Goal: Navigation & Orientation: Find specific page/section

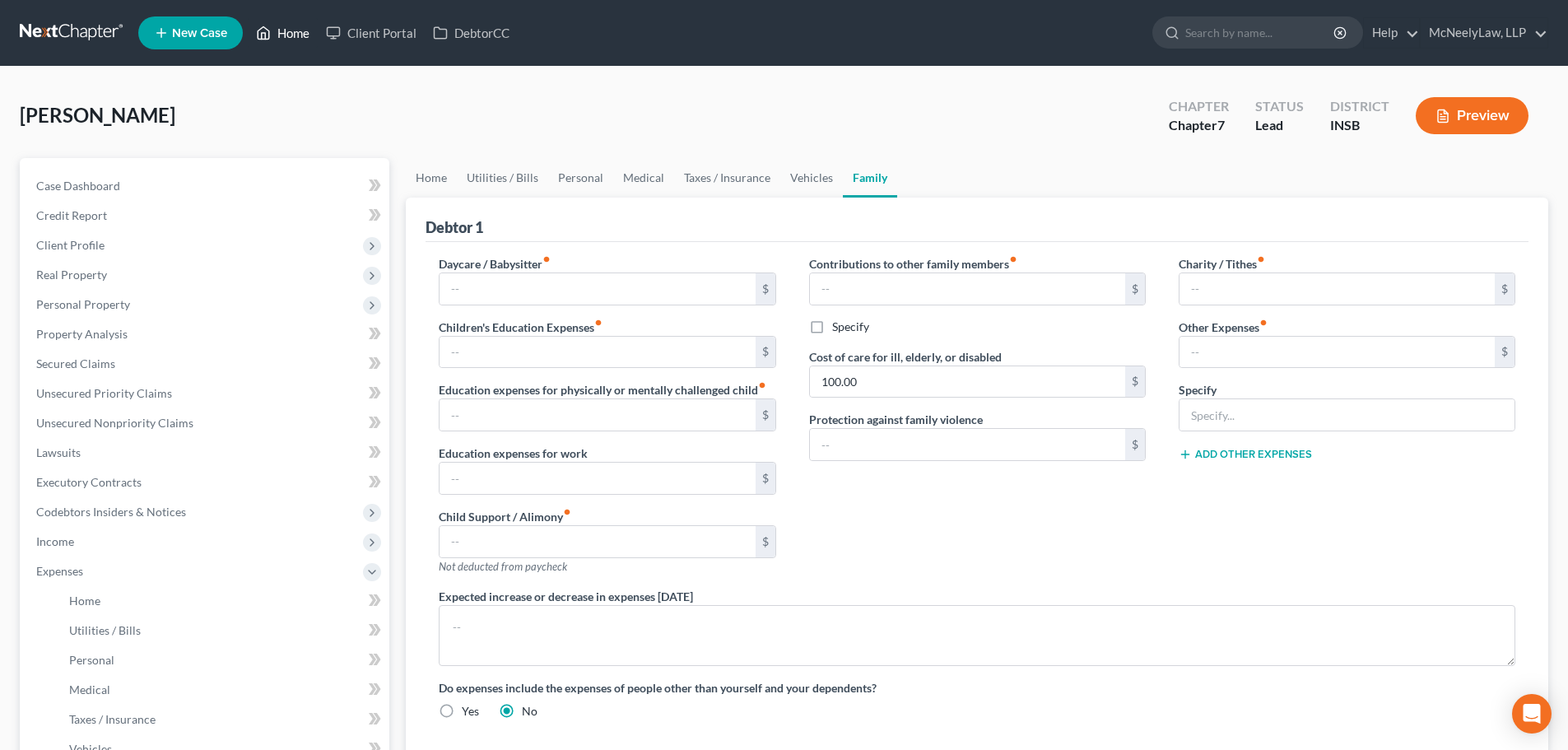
click at [272, 35] on link "Home" at bounding box center [283, 33] width 70 height 30
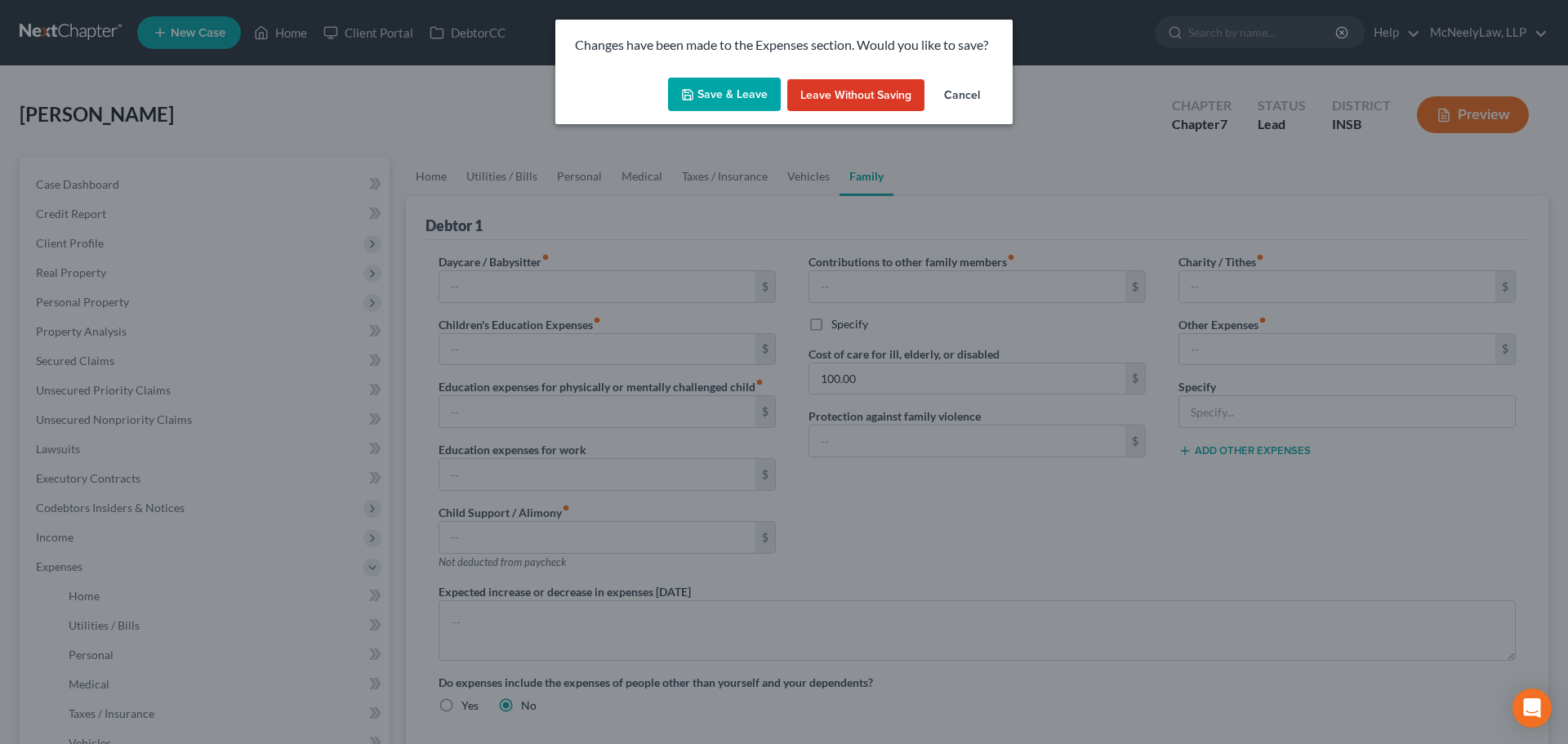
click at [739, 95] on button "Save & Leave" at bounding box center [724, 94] width 113 height 34
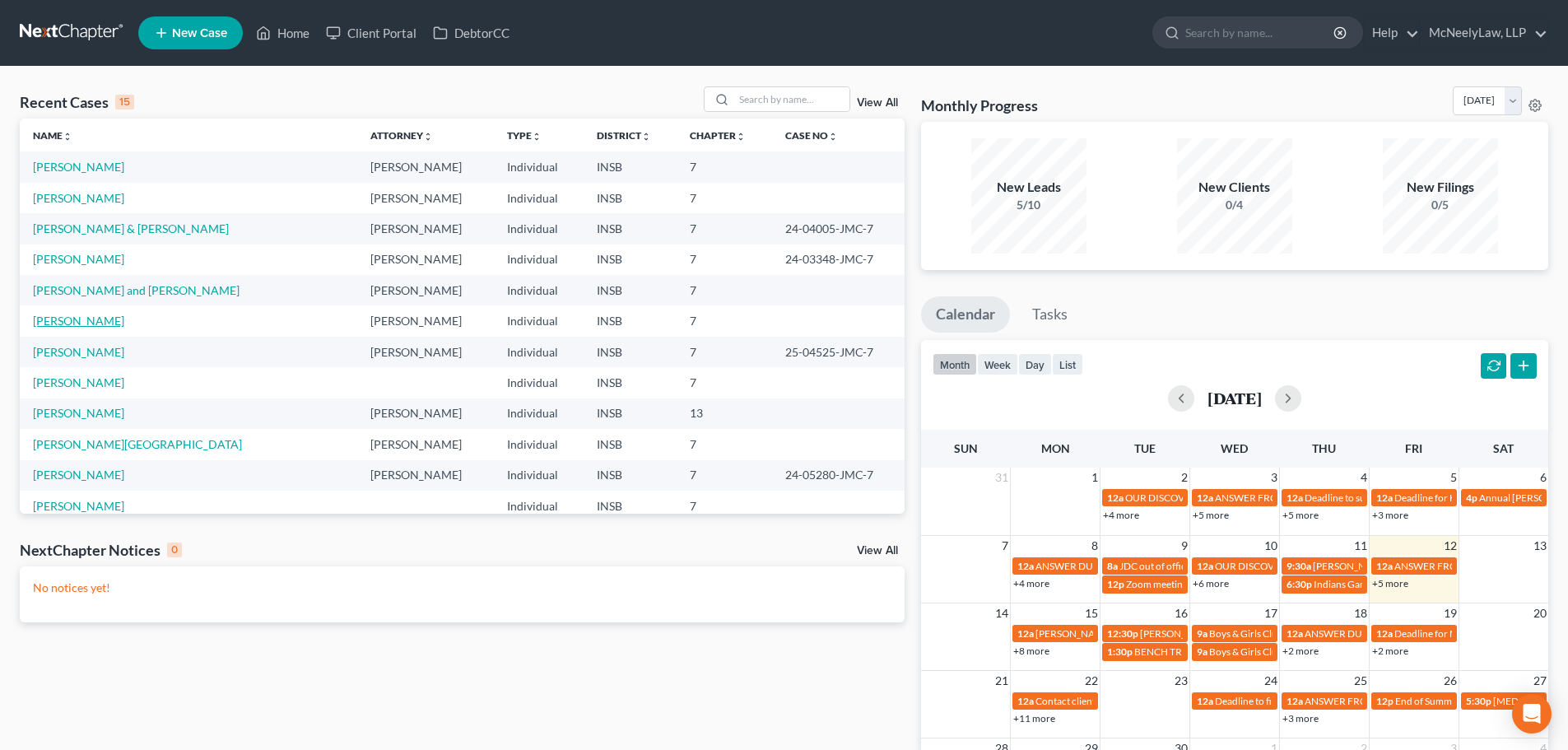
click at [75, 317] on link "[PERSON_NAME]" at bounding box center [78, 321] width 91 height 14
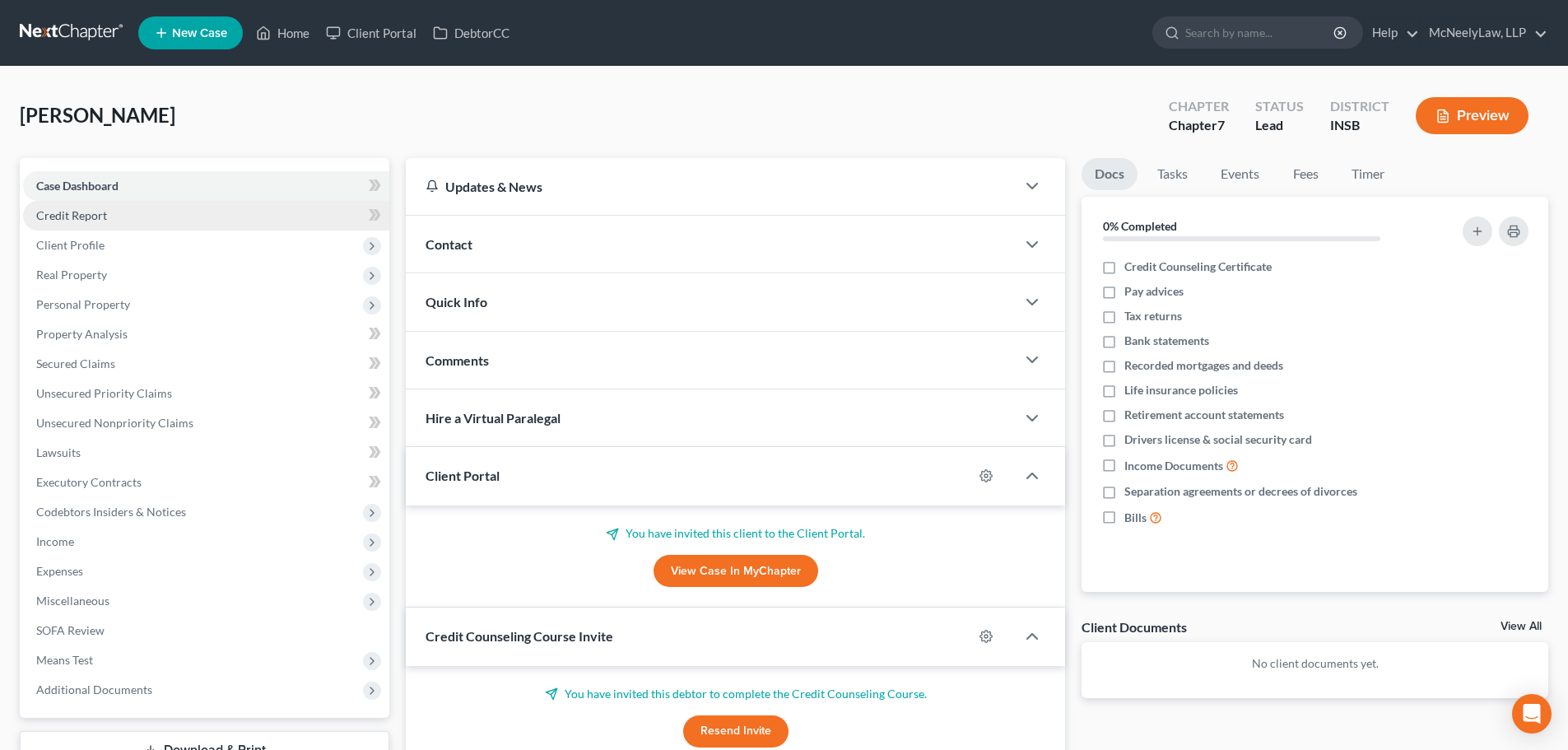
click at [132, 225] on link "Credit Report" at bounding box center [206, 215] width 367 height 30
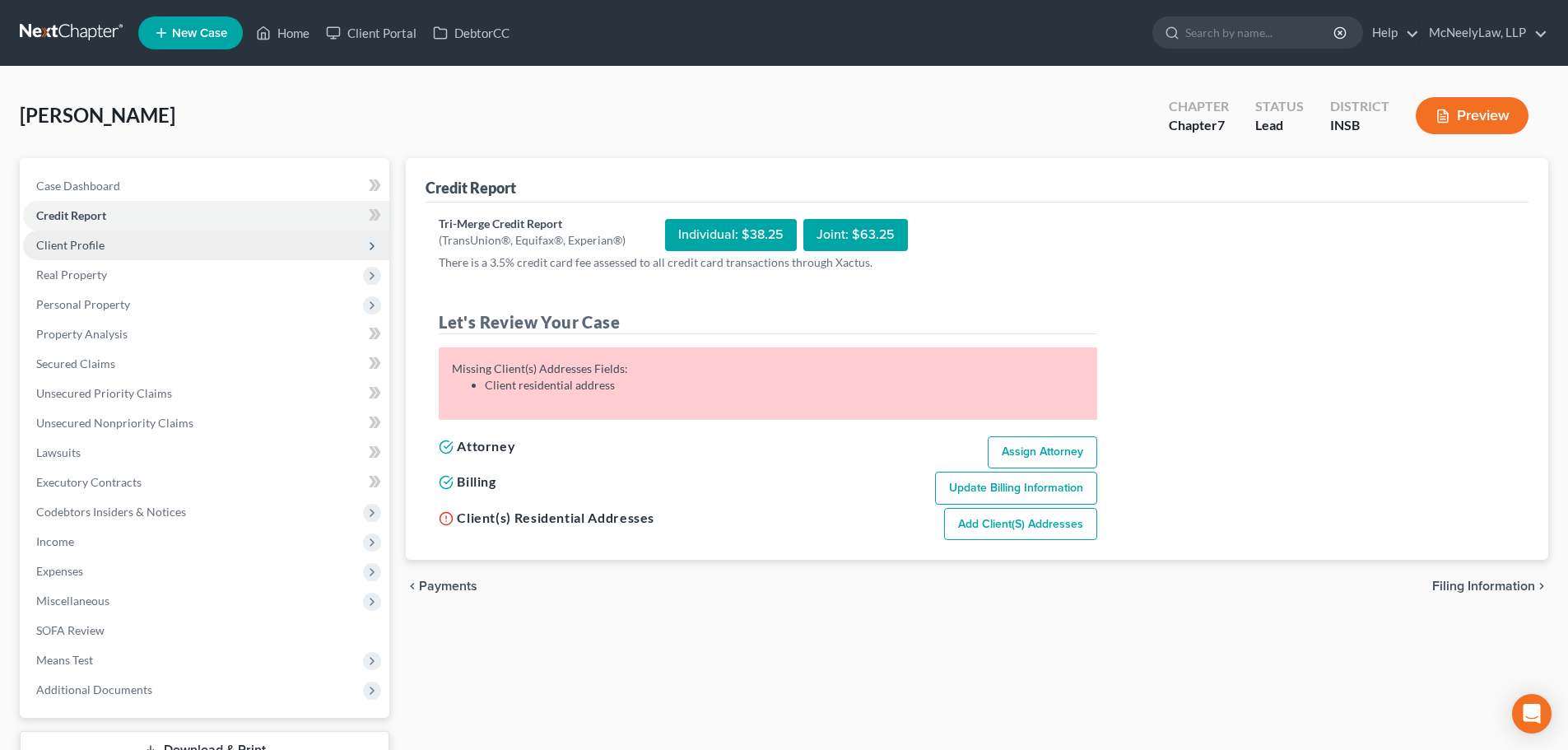
click at [99, 246] on span "Client Profile" at bounding box center [70, 245] width 68 height 14
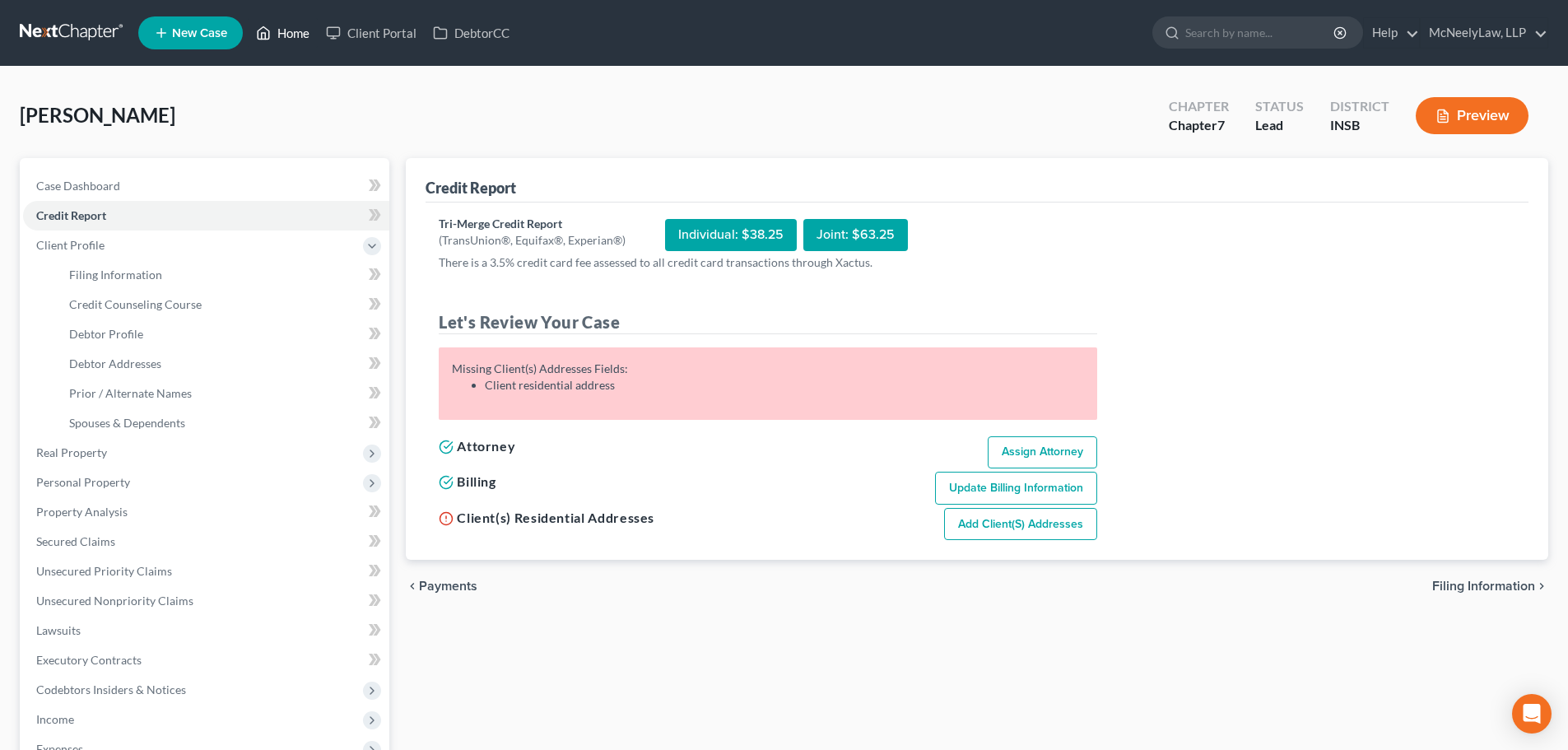
click at [286, 35] on link "Home" at bounding box center [283, 33] width 70 height 30
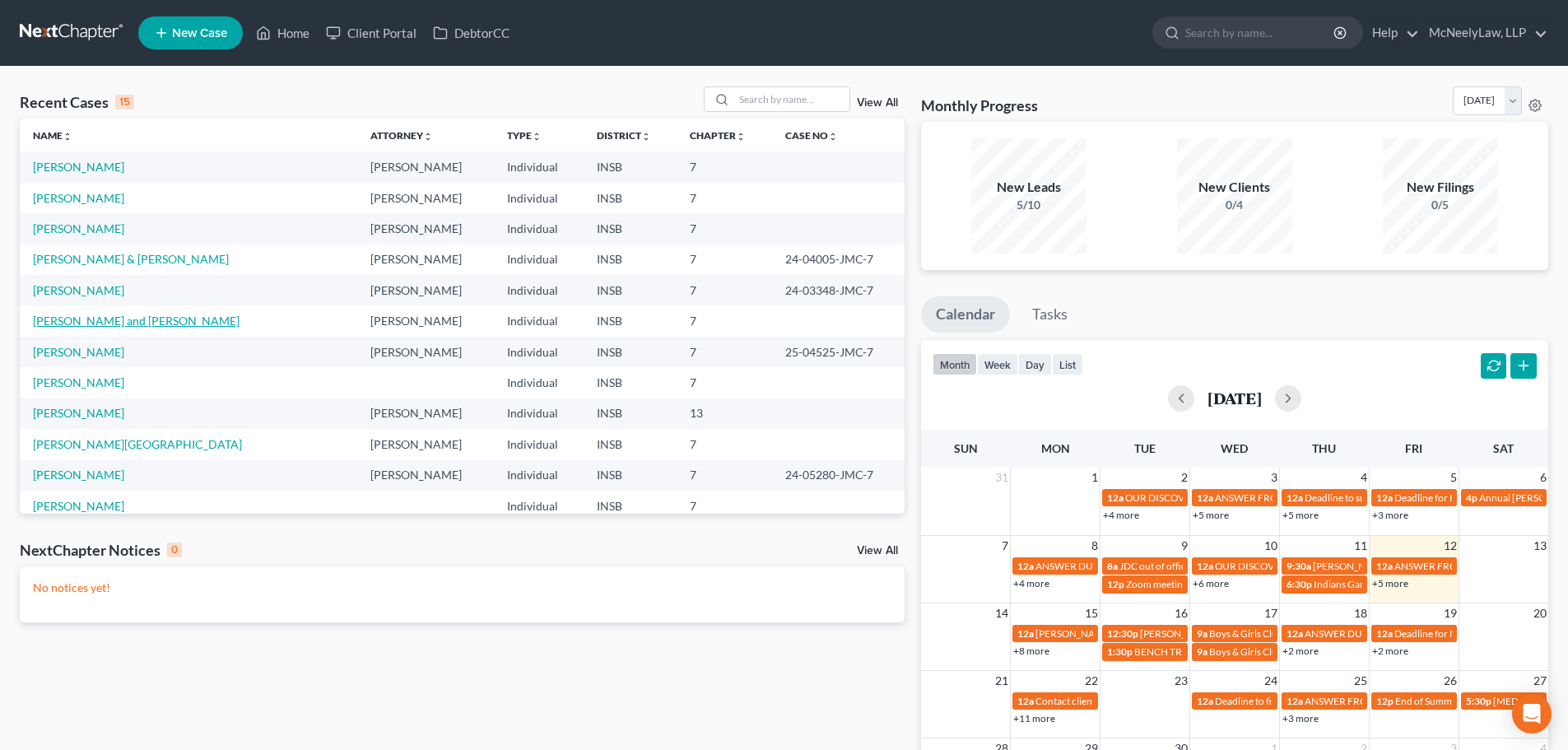
click at [113, 323] on link "[PERSON_NAME] and [PERSON_NAME]" at bounding box center [137, 321] width 207 height 14
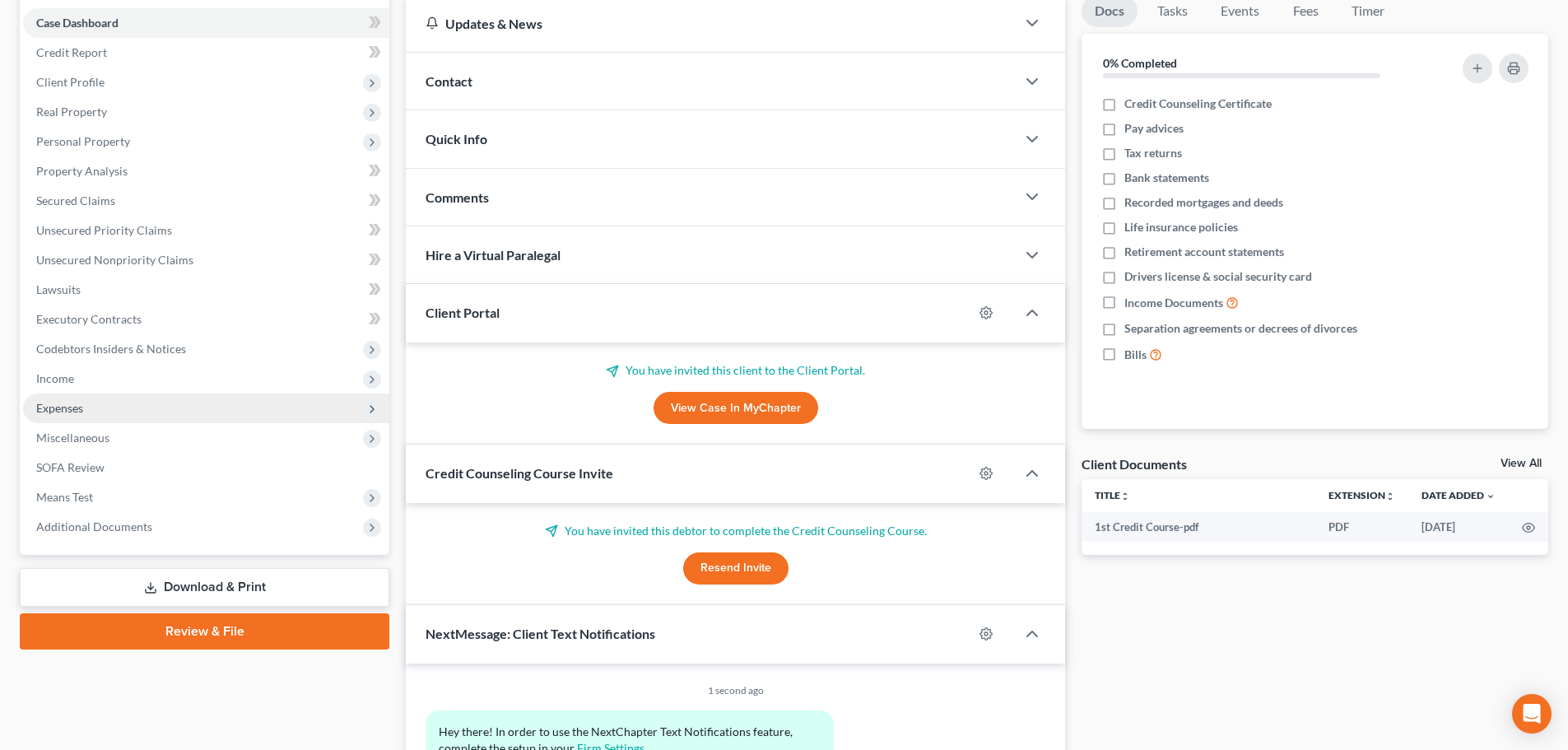
scroll to position [164, 0]
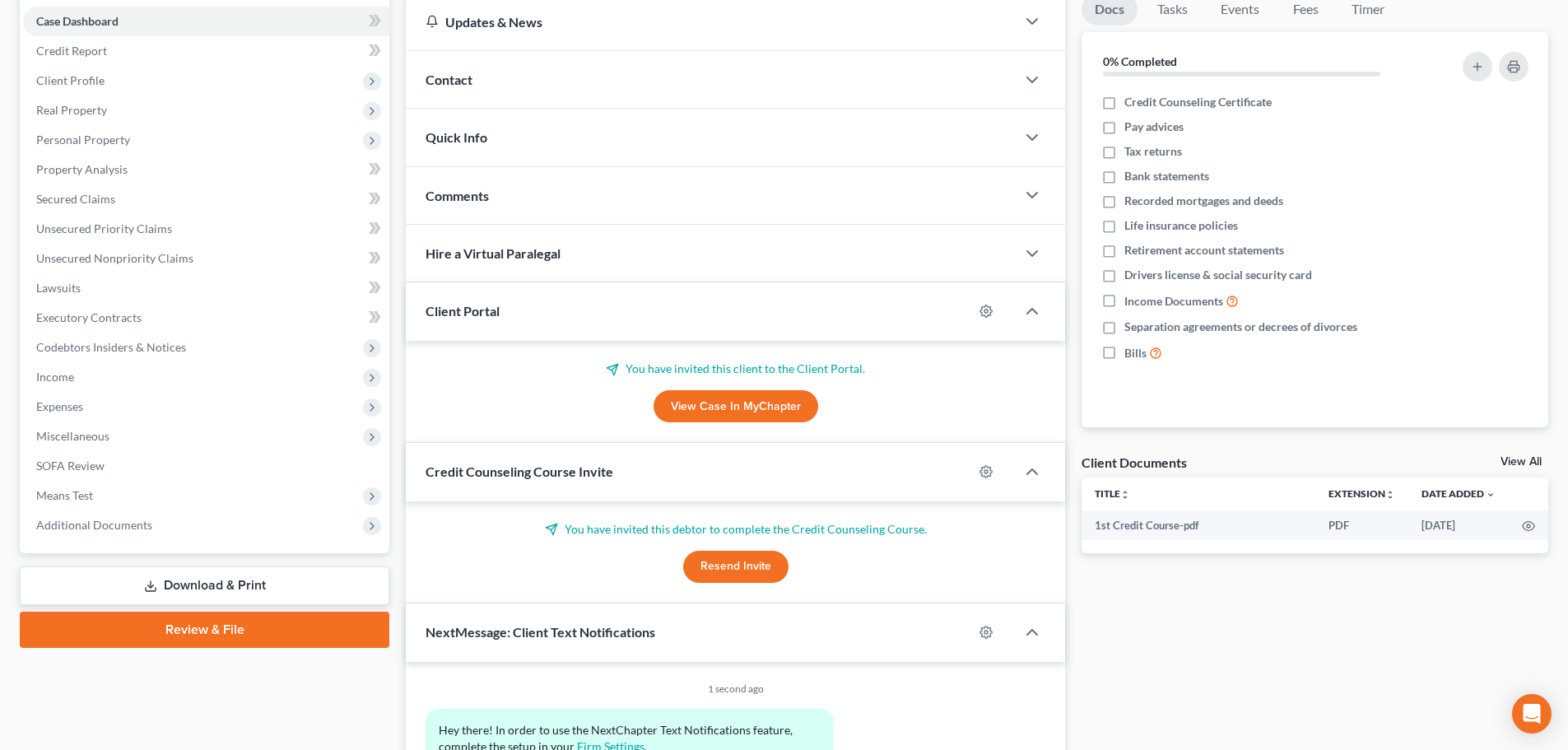
click at [730, 397] on link "View Case in MyChapter" at bounding box center [736, 406] width 164 height 33
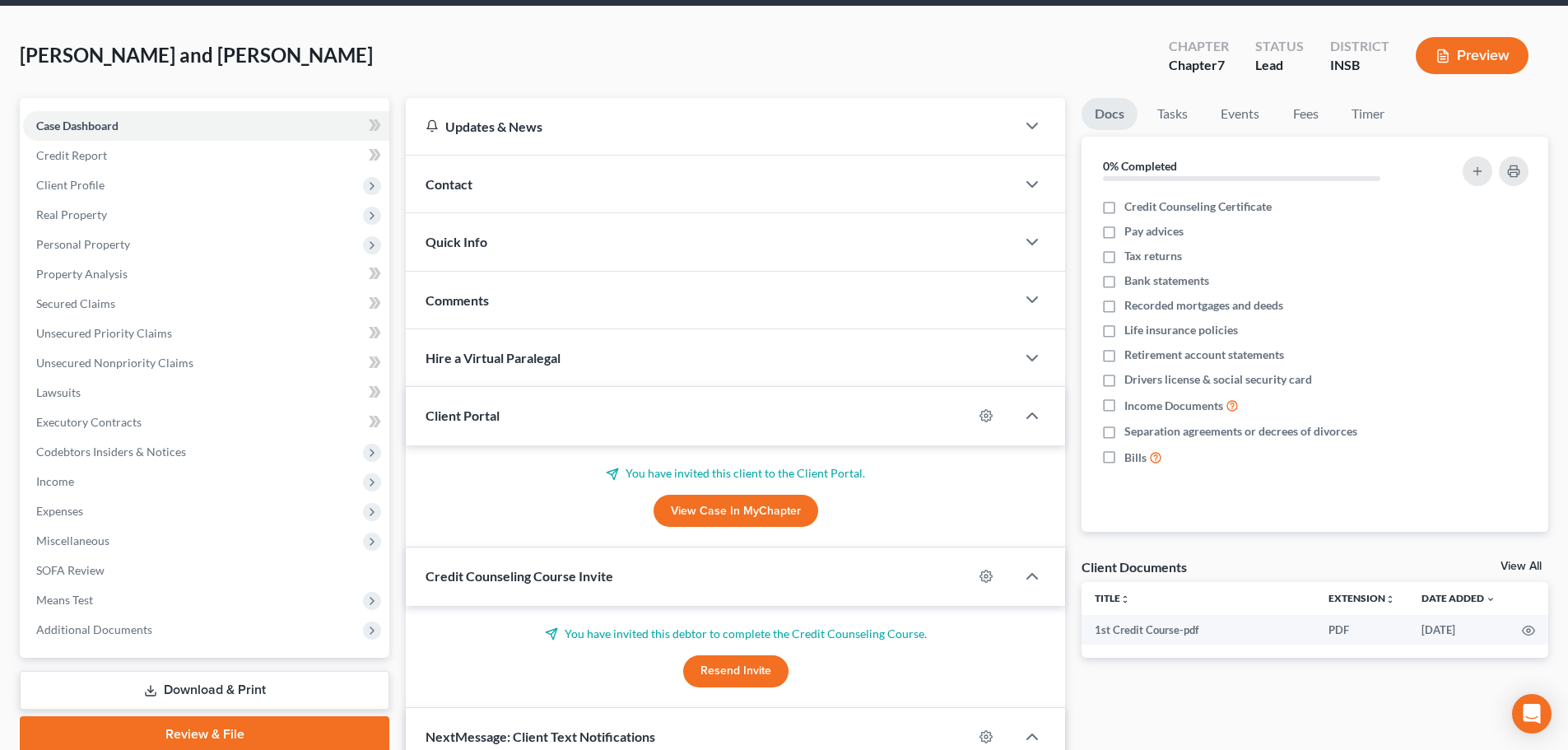
scroll to position [0, 0]
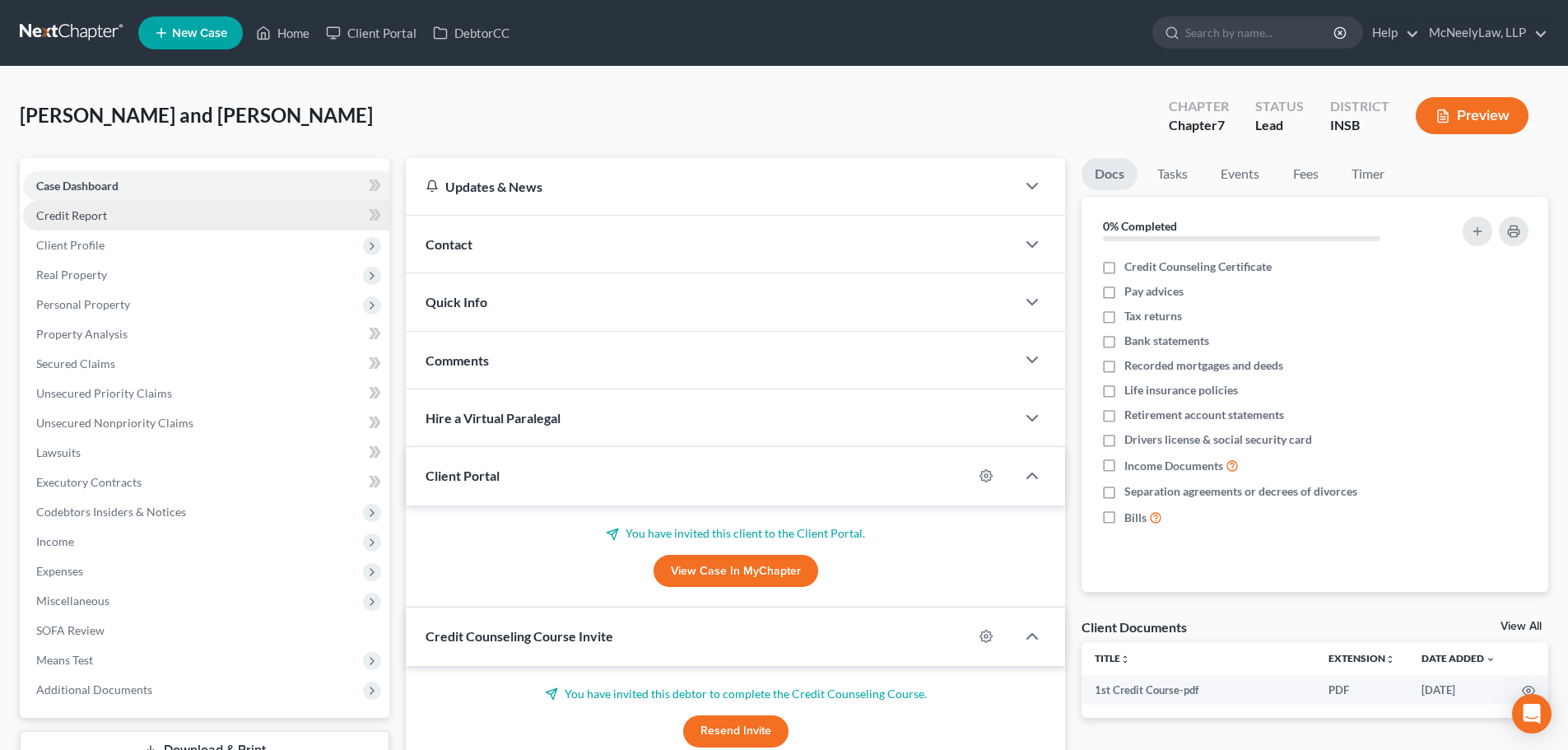
click at [122, 212] on link "Credit Report" at bounding box center [206, 215] width 367 height 30
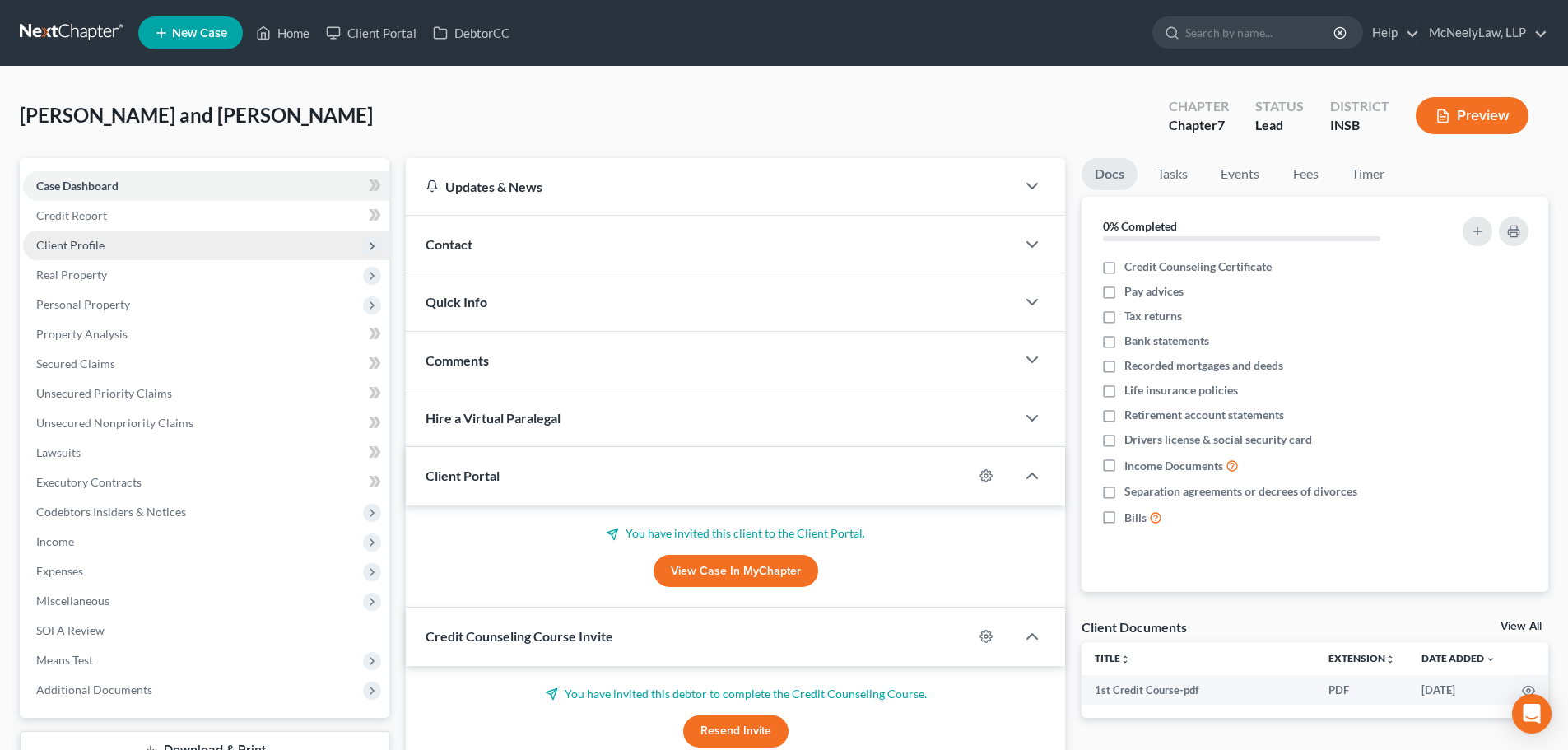
click at [103, 251] on span "Client Profile" at bounding box center [206, 246] width 367 height 30
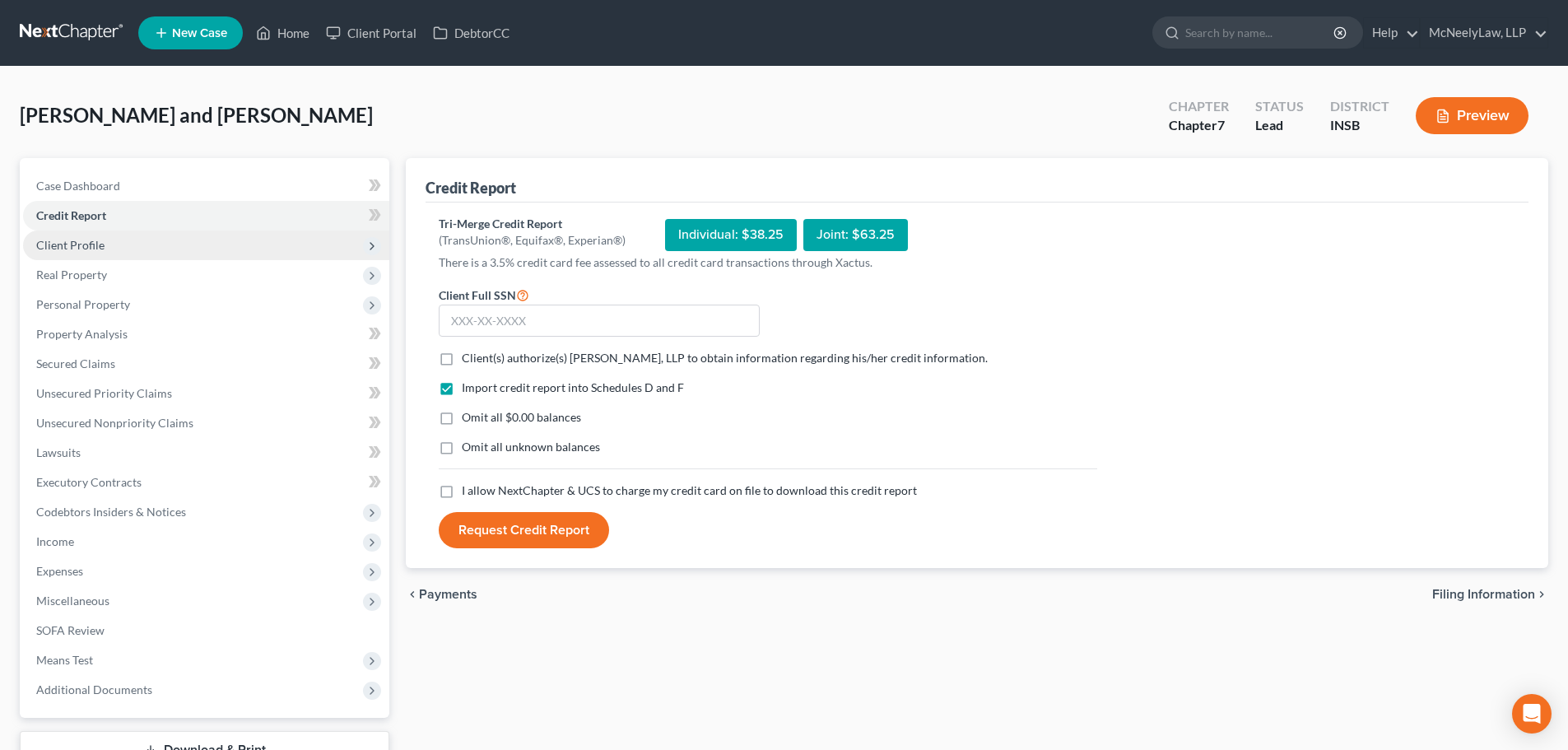
click at [99, 244] on span "Client Profile" at bounding box center [70, 245] width 68 height 14
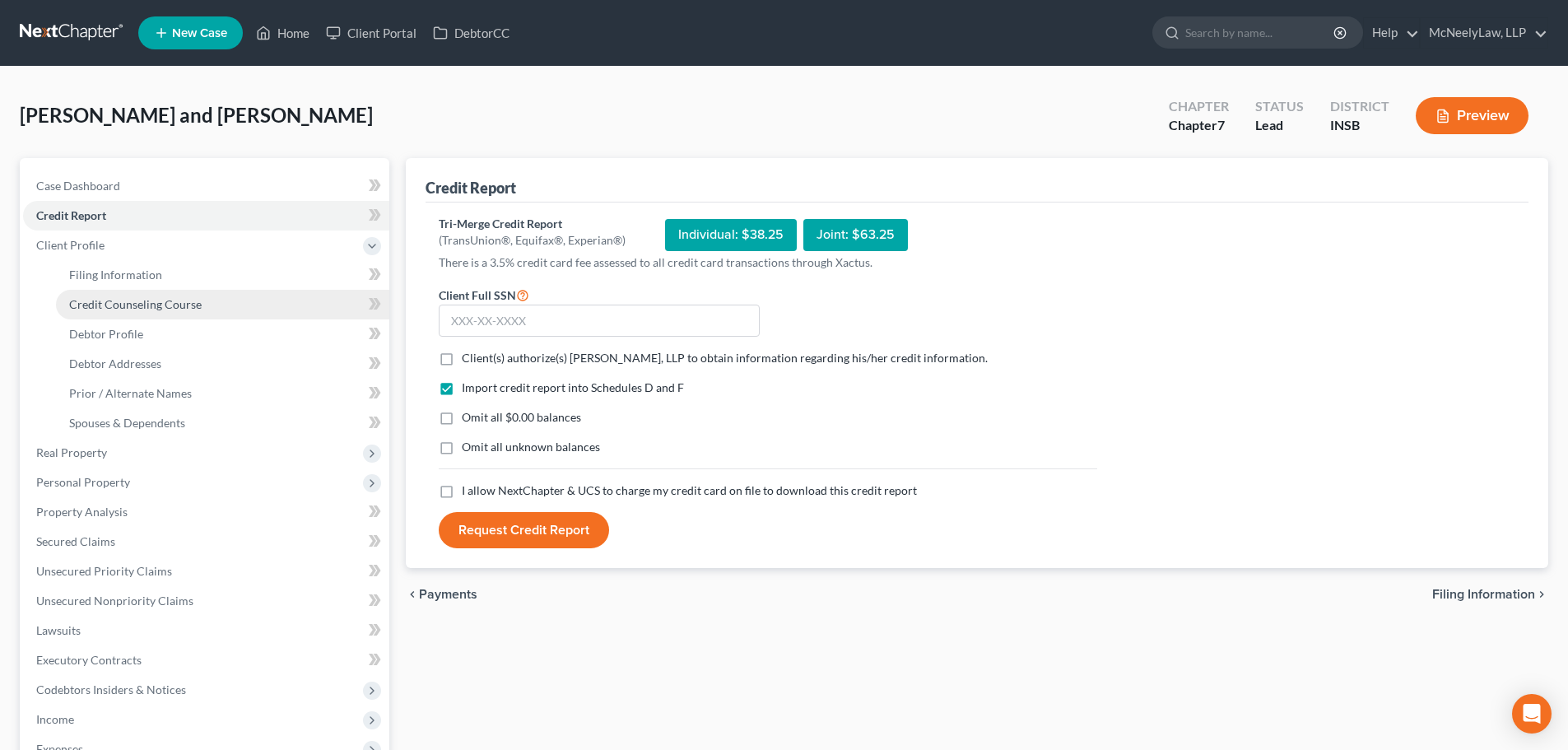
click at [111, 308] on span "Credit Counseling Course" at bounding box center [135, 304] width 132 height 14
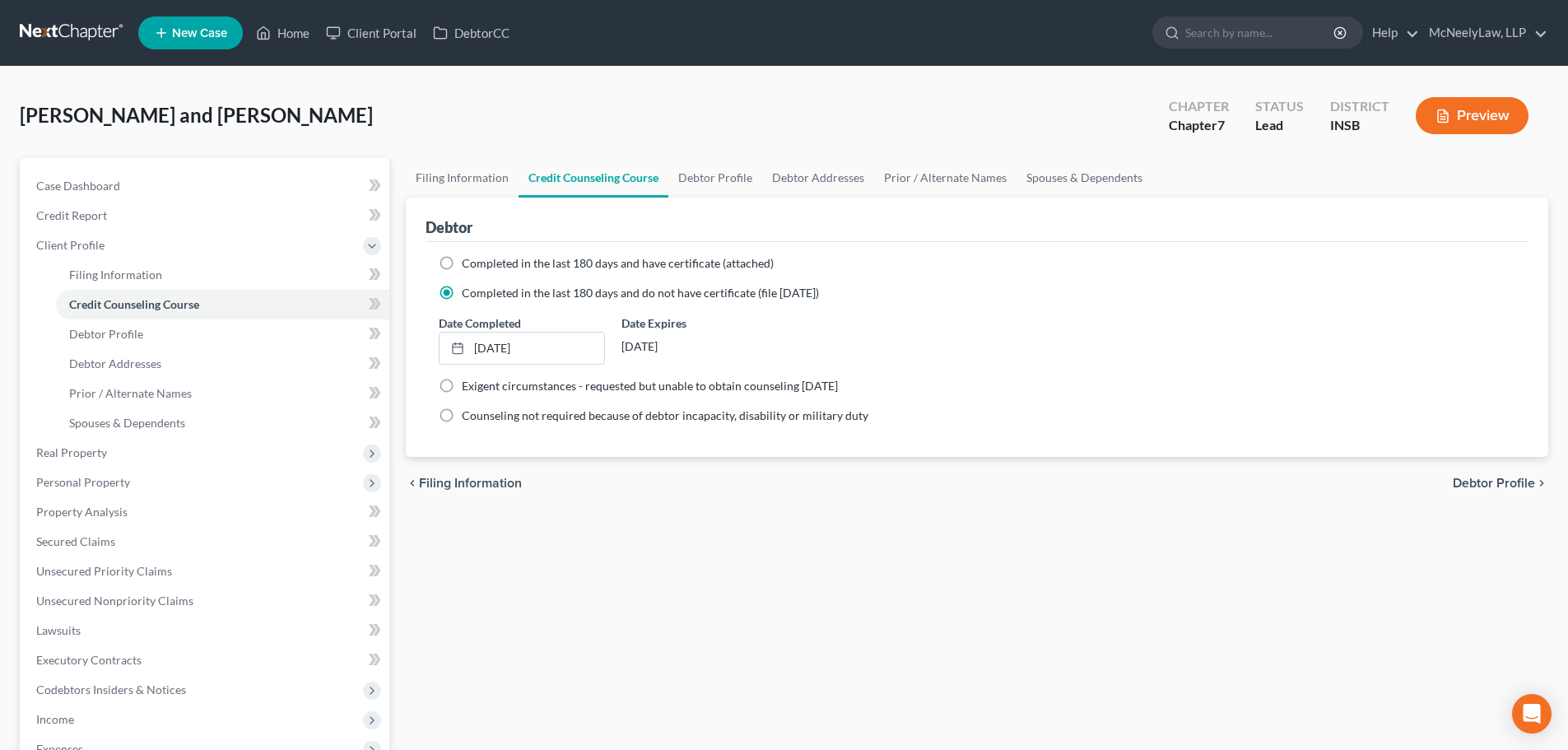
drag, startPoint x: 622, startPoint y: 347, endPoint x: 731, endPoint y: 358, distance: 109.6
click at [731, 358] on div "[DATE]" at bounding box center [704, 346] width 165 height 30
click at [283, 34] on link "Home" at bounding box center [283, 33] width 70 height 30
